Goal: Find specific page/section: Find specific page/section

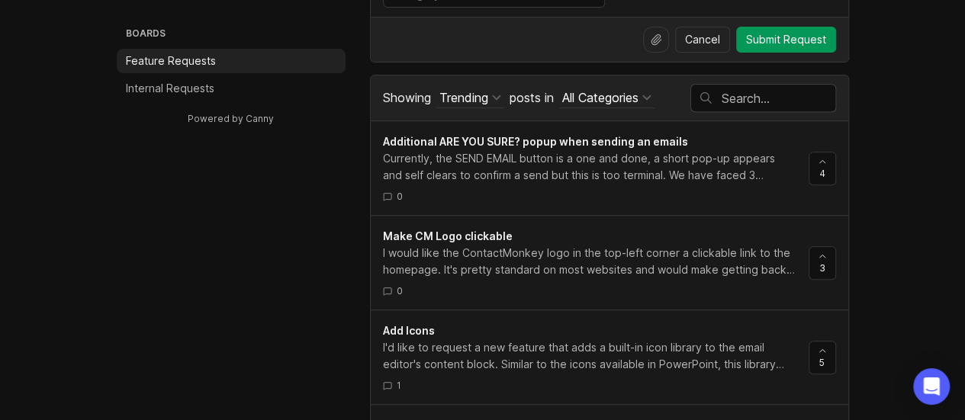
scroll to position [305, 0]
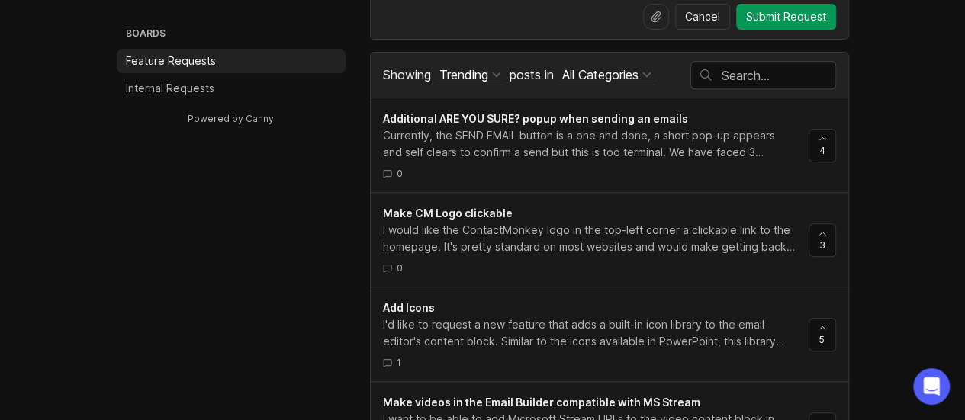
click at [459, 207] on span "Make CM Logo clickable" at bounding box center [448, 213] width 130 height 13
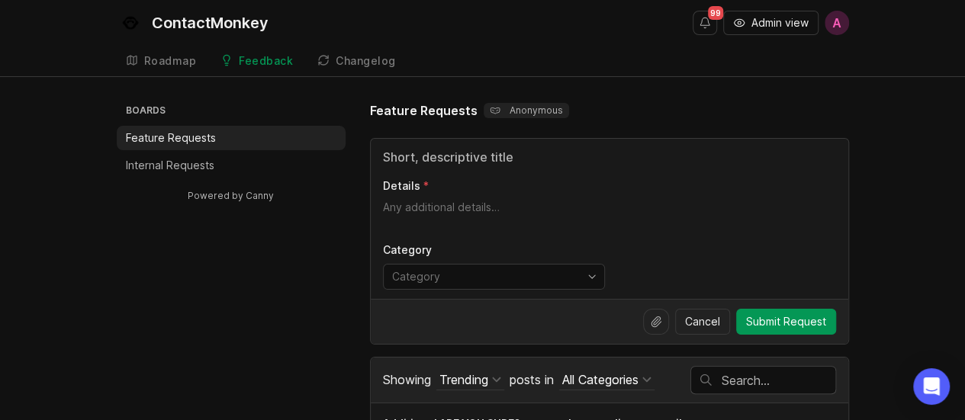
click at [216, 173] on li "Internal Requests" at bounding box center [231, 165] width 229 height 24
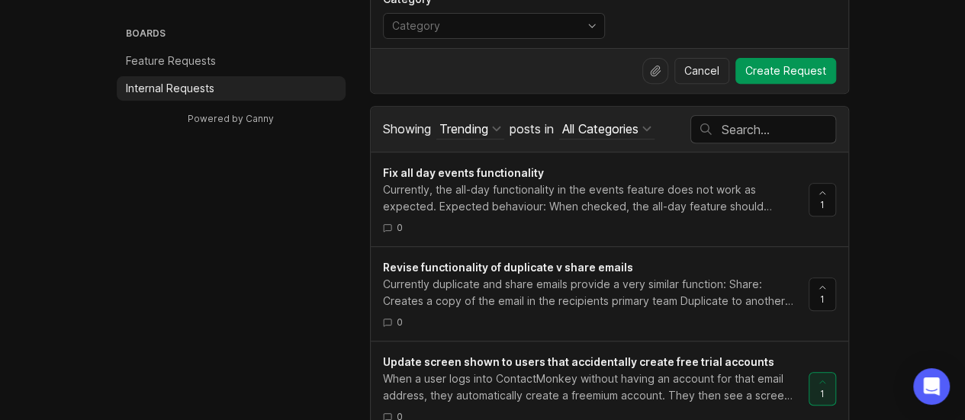
scroll to position [302, 0]
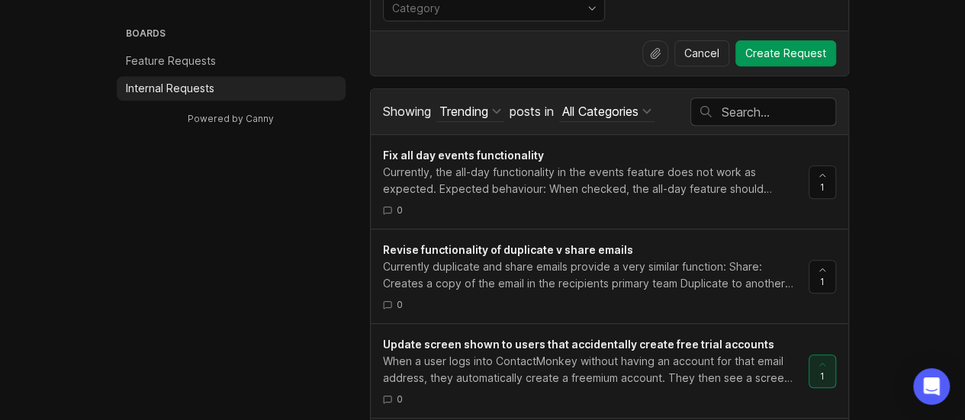
click at [636, 108] on div "All Categories" at bounding box center [600, 111] width 76 height 17
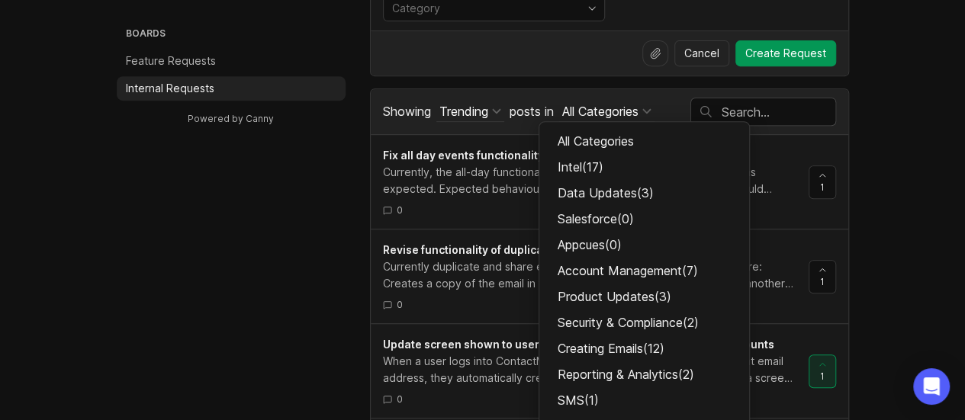
click at [612, 154] on div "Intel ( 17 )" at bounding box center [644, 167] width 210 height 26
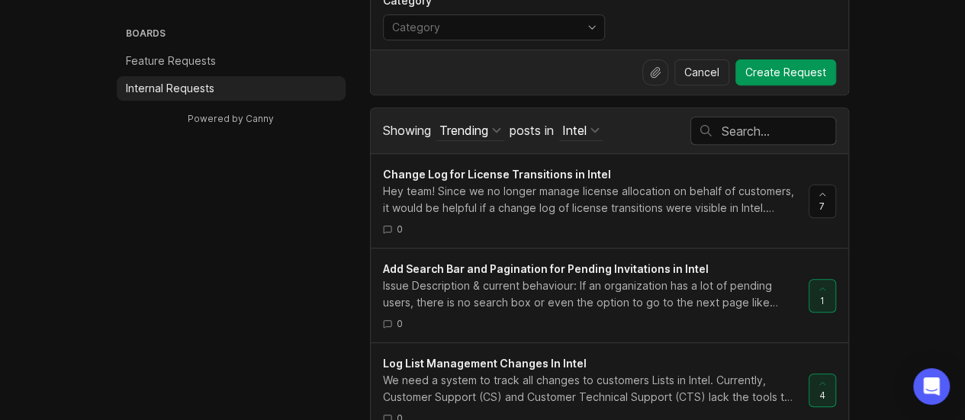
scroll to position [255, 0]
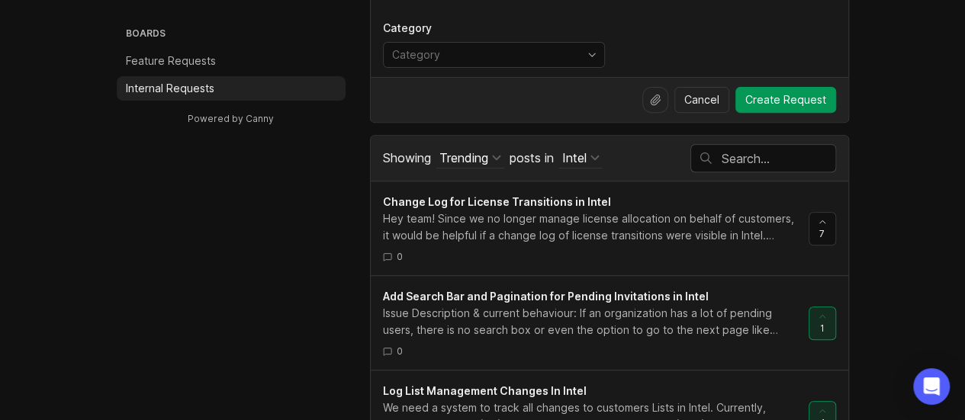
click at [575, 277] on div "Add Search Bar and Pagination for Pending Invitations in Intel Issue Descriptio…" at bounding box center [609, 322] width 477 height 95
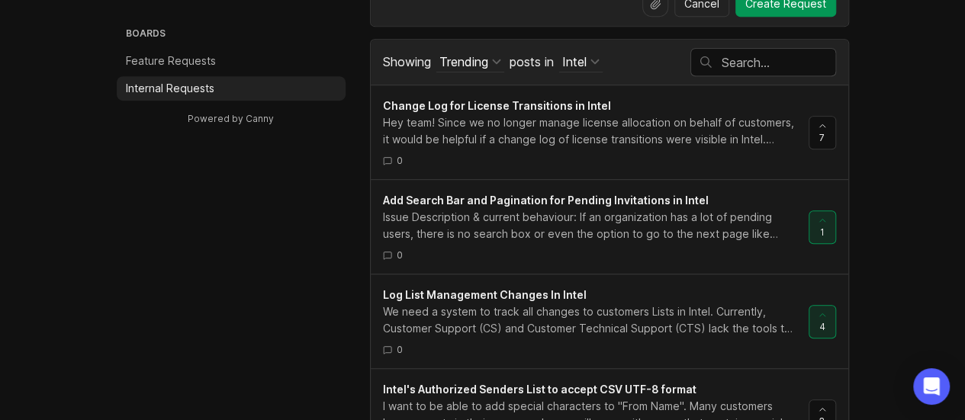
scroll to position [371, 0]
